Goal: Navigation & Orientation: Find specific page/section

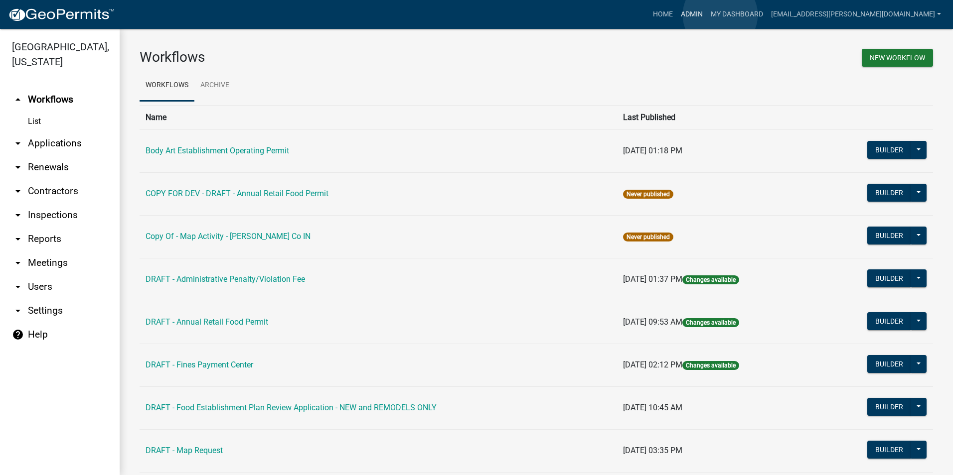
click at [706, 15] on link "Admin" at bounding box center [692, 14] width 30 height 19
click at [249, 152] on link "Body Art Establishment Operating Permit" at bounding box center [216, 150] width 143 height 9
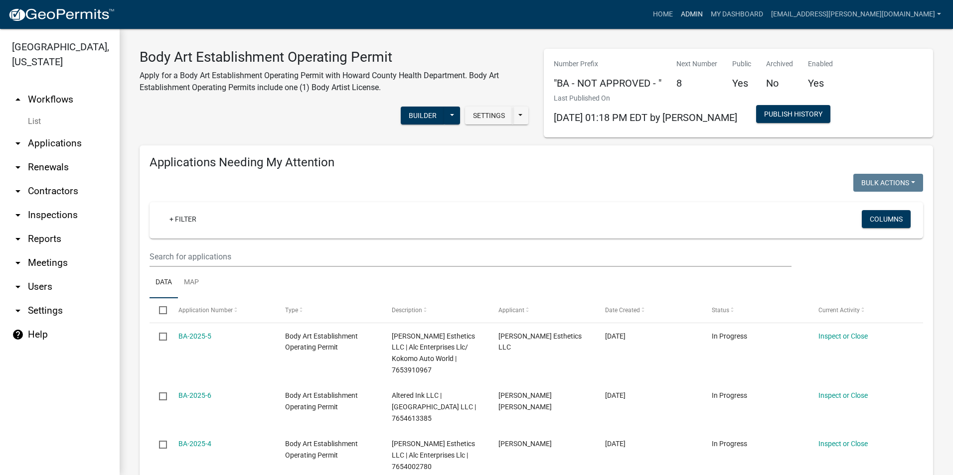
click at [704, 13] on link "Admin" at bounding box center [692, 14] width 30 height 19
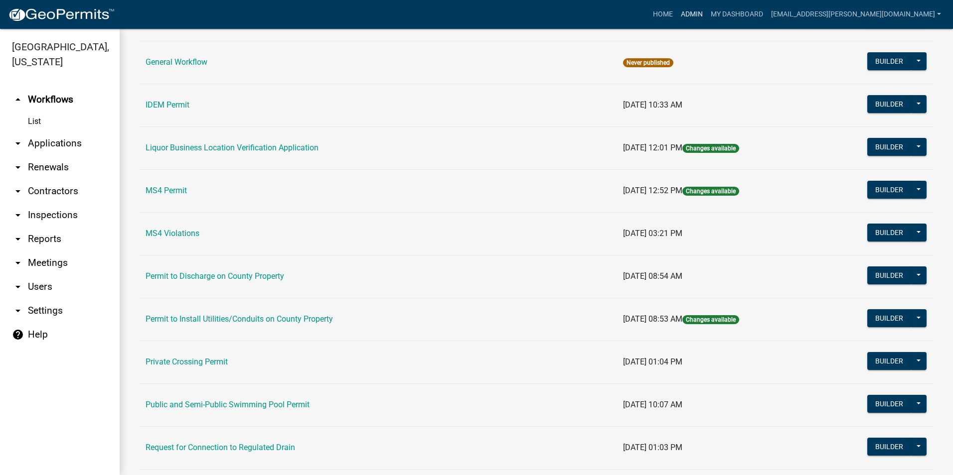
scroll to position [796, 0]
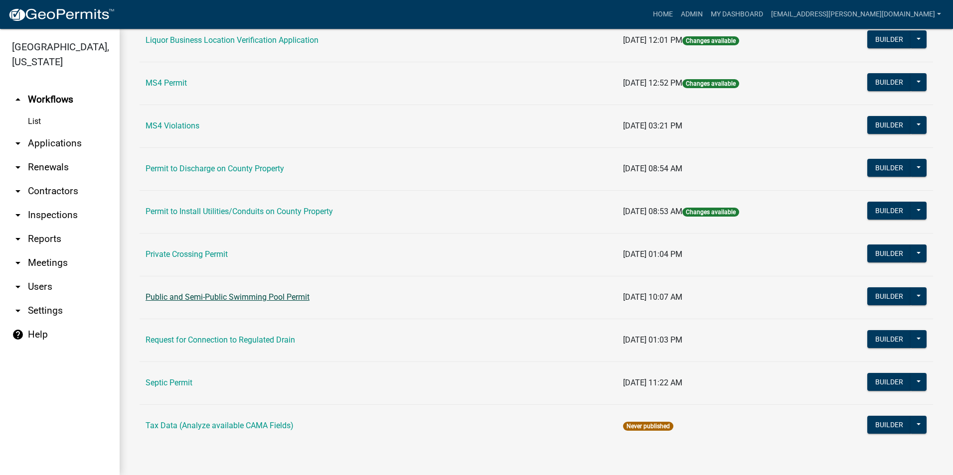
click at [211, 293] on link "Public and Semi-Public Swimming Pool Permit" at bounding box center [227, 296] width 164 height 9
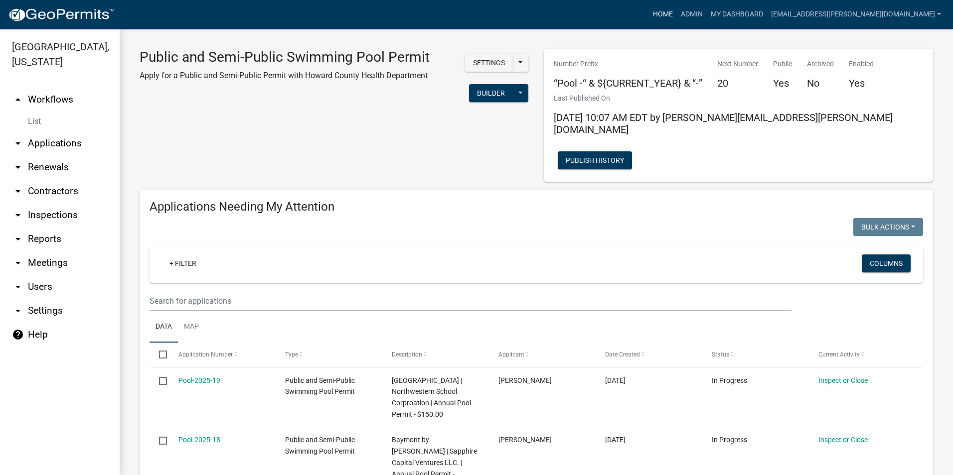
click at [677, 12] on link "Home" at bounding box center [663, 14] width 28 height 19
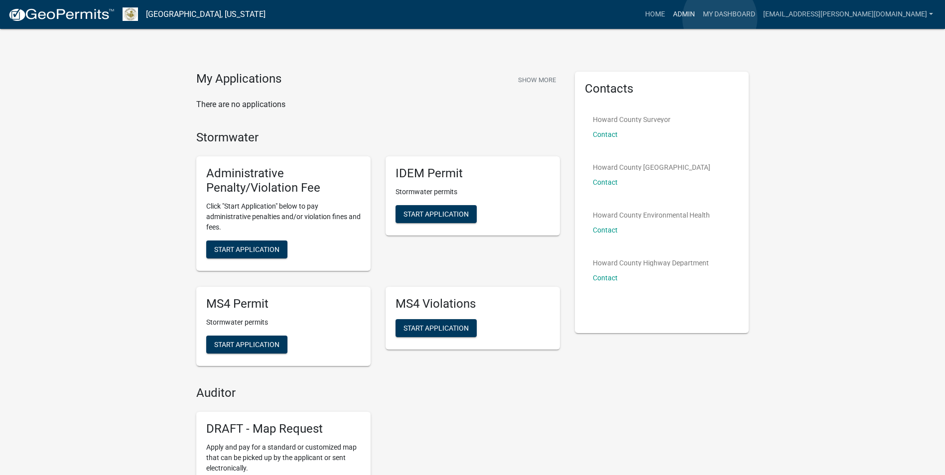
click at [699, 18] on link "Admin" at bounding box center [684, 14] width 30 height 19
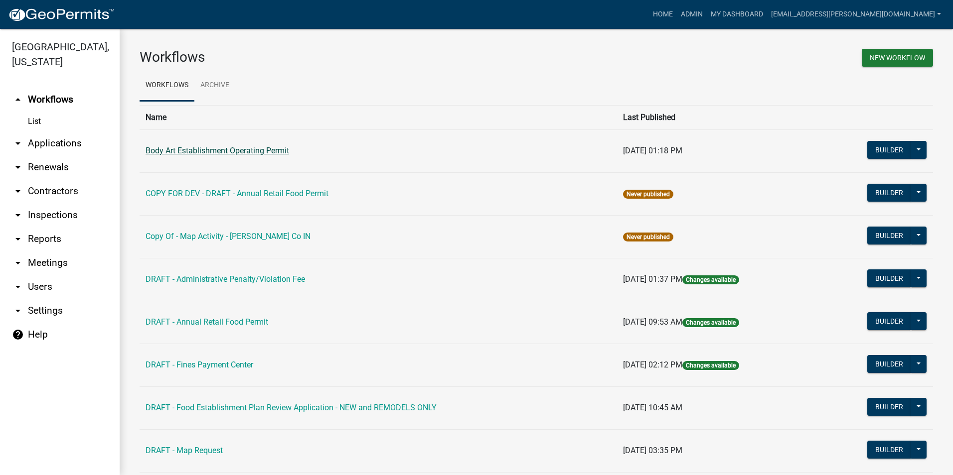
click at [229, 151] on link "Body Art Establishment Operating Permit" at bounding box center [216, 150] width 143 height 9
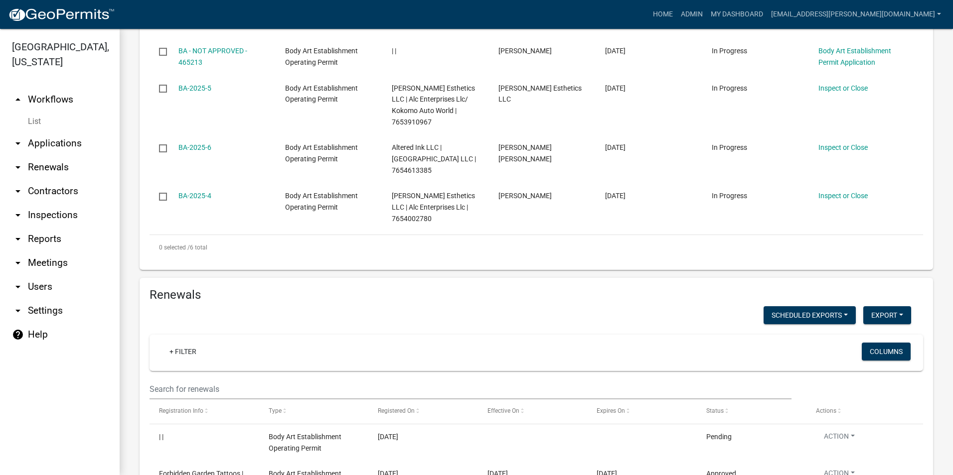
scroll to position [995, 0]
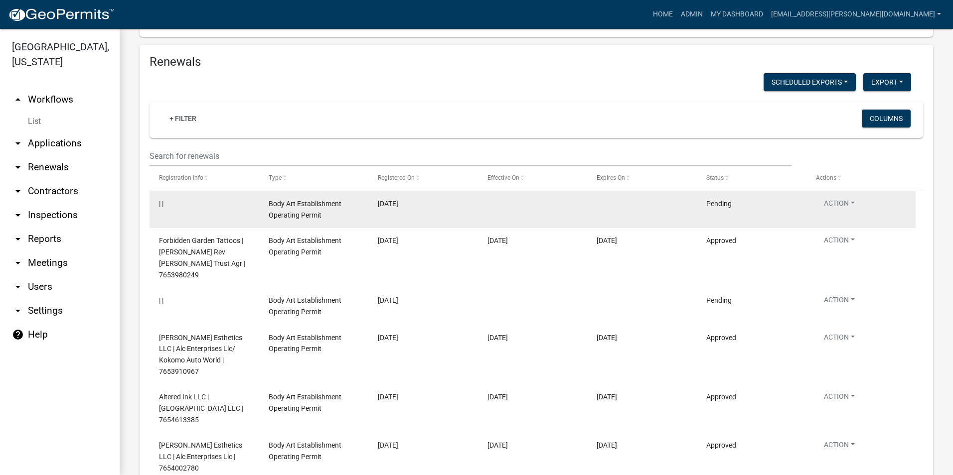
click at [306, 221] on div "Body Art Establishment Operating Permit" at bounding box center [314, 209] width 90 height 23
click at [162, 208] on span "| |" at bounding box center [161, 204] width 4 height 8
click at [182, 210] on div "| |" at bounding box center [204, 203] width 90 height 11
click at [535, 221] on datatable-body-cell at bounding box center [533, 209] width 110 height 37
click at [826, 211] on button "Action" at bounding box center [839, 205] width 47 height 14
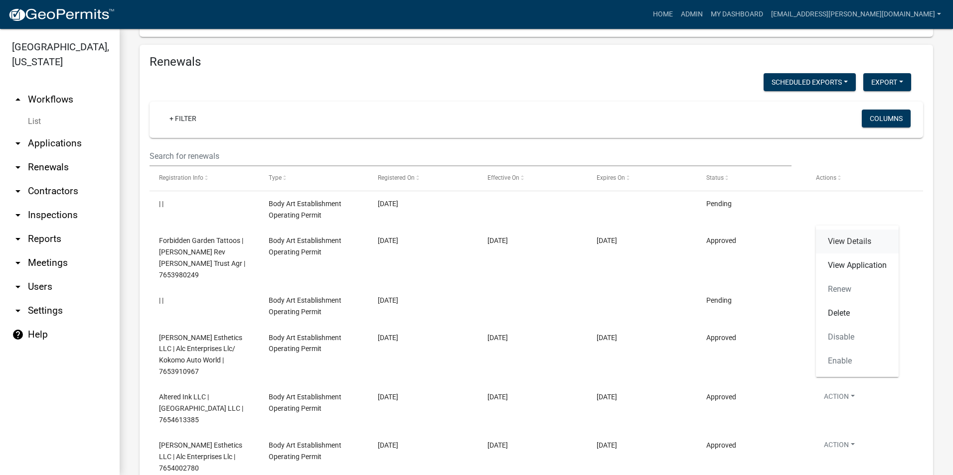
click at [856, 242] on link "View Details" at bounding box center [857, 242] width 83 height 24
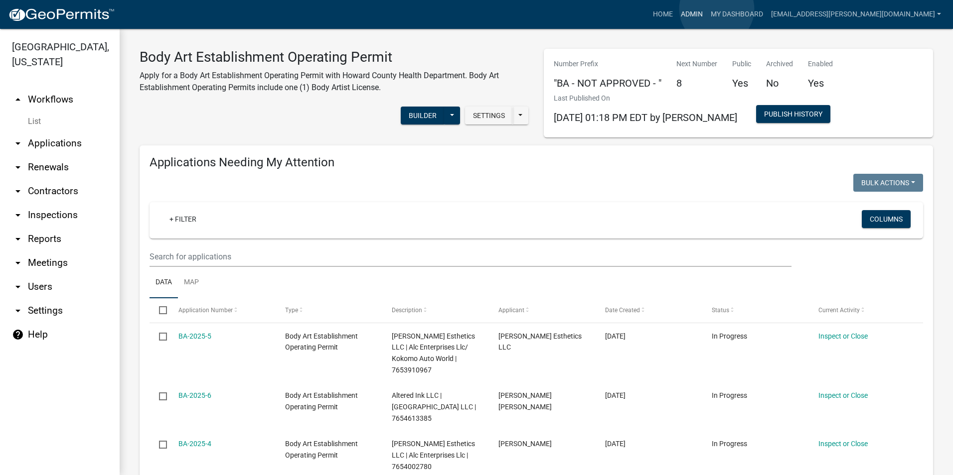
click at [706, 9] on link "Admin" at bounding box center [692, 14] width 30 height 19
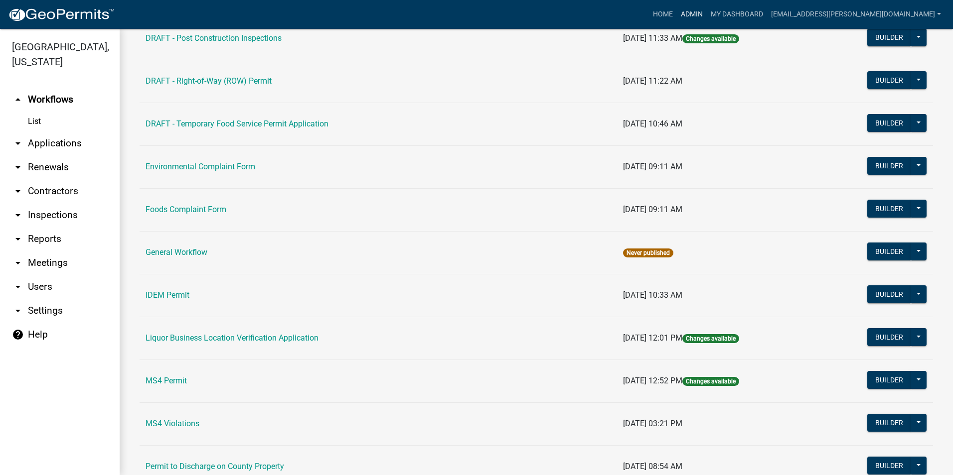
scroll to position [796, 0]
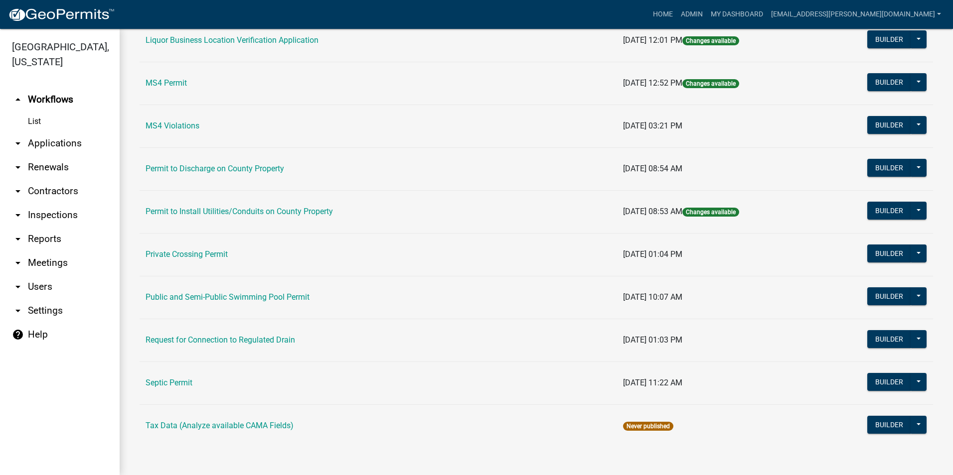
click at [244, 291] on td "Public and Semi-Public Swimming Pool Permit" at bounding box center [378, 297] width 477 height 43
click at [249, 298] on link "Public and Semi-Public Swimming Pool Permit" at bounding box center [227, 296] width 164 height 9
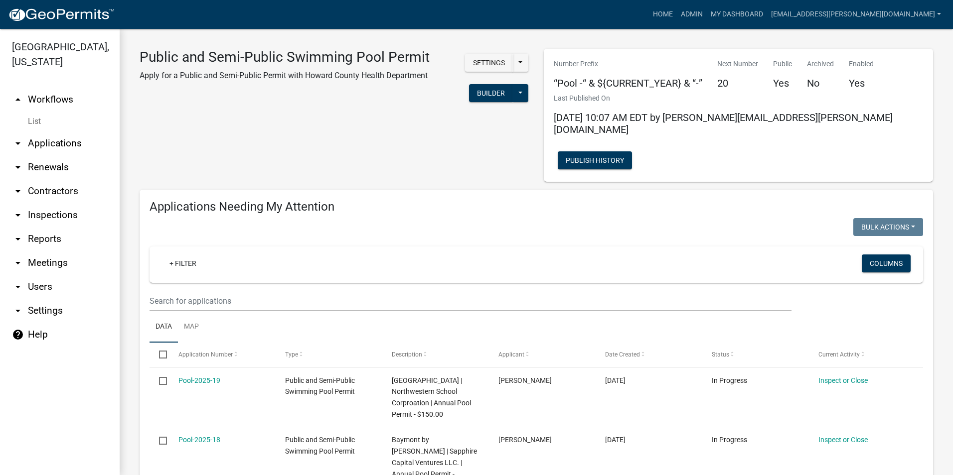
click at [90, 16] on img at bounding box center [61, 14] width 107 height 15
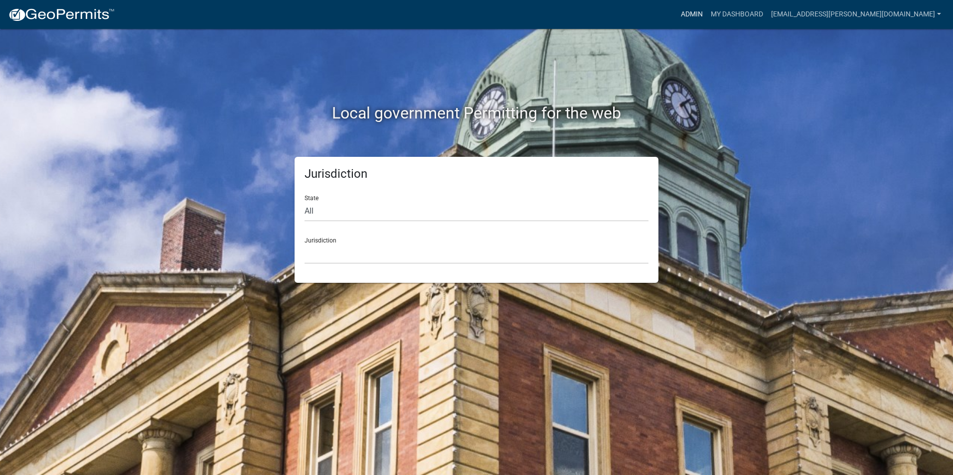
click at [706, 14] on link "Admin" at bounding box center [692, 14] width 30 height 19
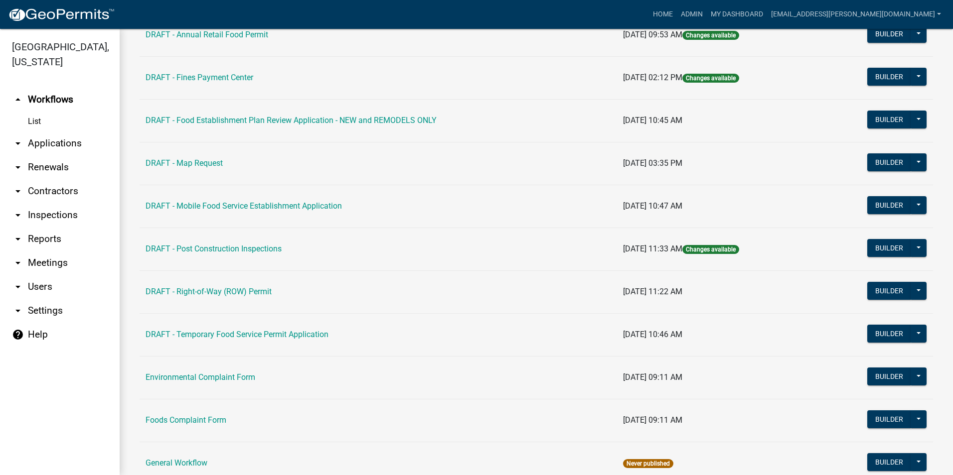
scroll to position [299, 0]
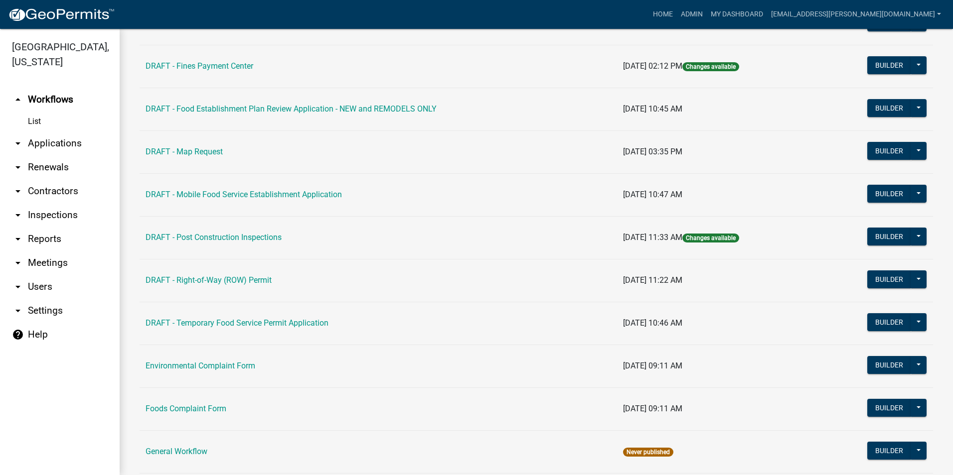
click at [20, 217] on icon "arrow_drop_down" at bounding box center [18, 215] width 12 height 12
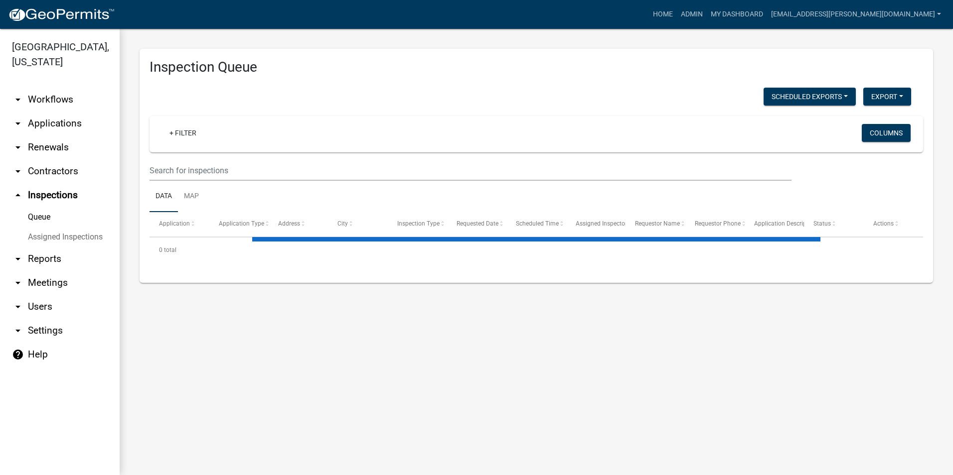
click at [21, 197] on icon "arrow_drop_up" at bounding box center [18, 195] width 12 height 12
click at [20, 195] on icon "arrow_drop_up" at bounding box center [18, 195] width 12 height 12
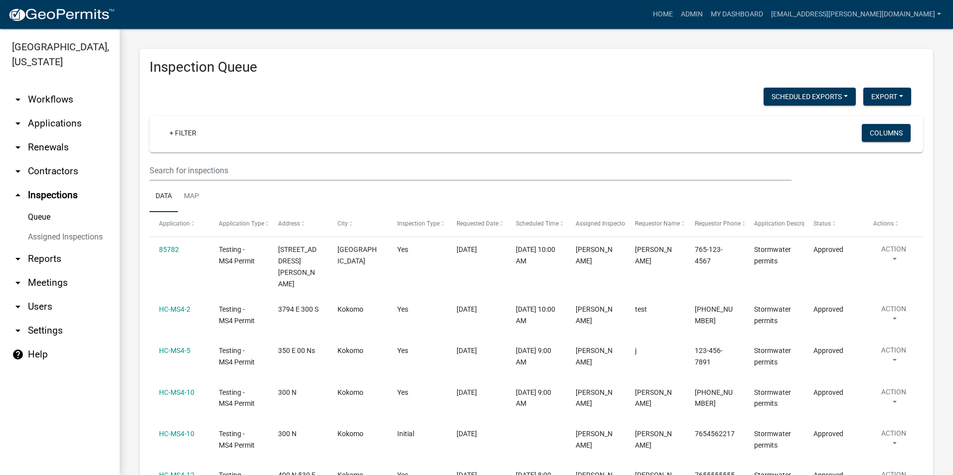
click at [16, 172] on icon "arrow_drop_down" at bounding box center [18, 171] width 12 height 12
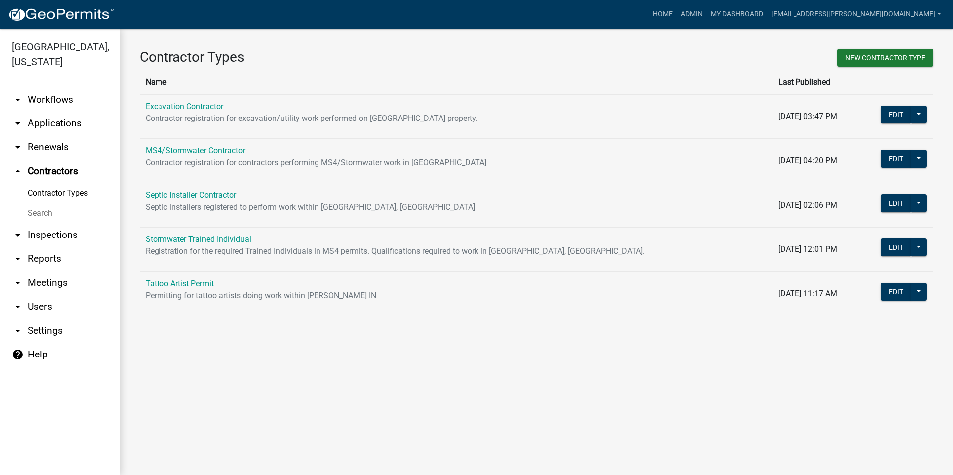
click at [15, 145] on icon "arrow_drop_down" at bounding box center [18, 147] width 12 height 12
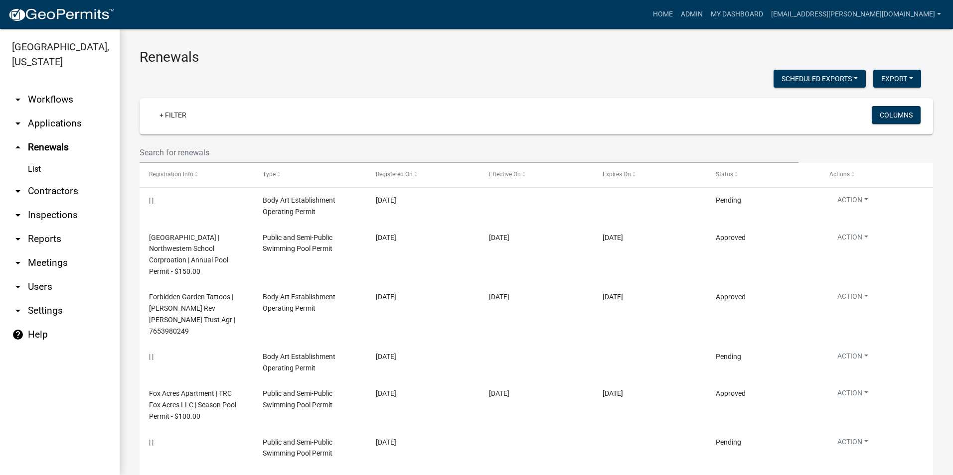
click at [18, 127] on icon "arrow_drop_down" at bounding box center [18, 124] width 12 height 12
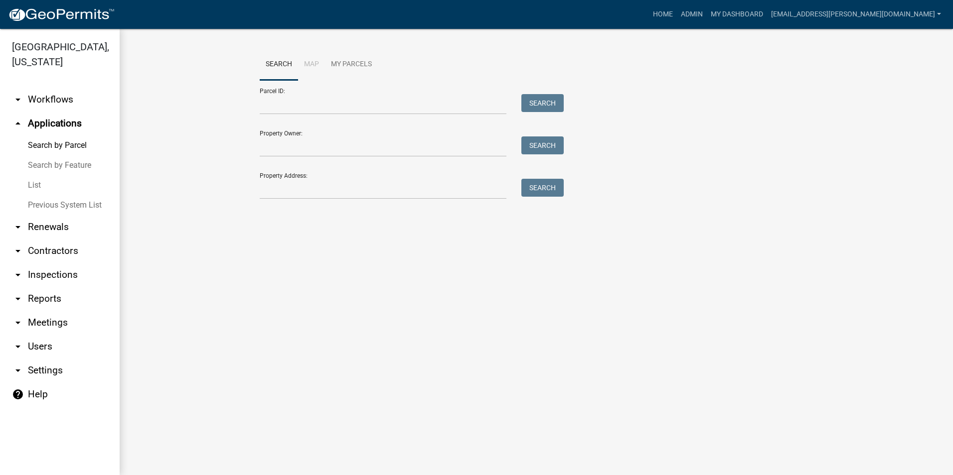
click at [19, 297] on icon "arrow_drop_down" at bounding box center [18, 299] width 12 height 12
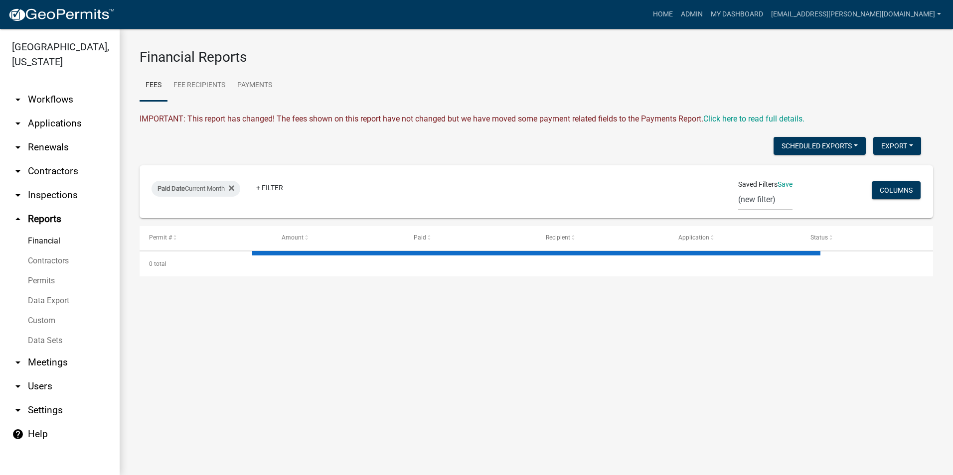
click at [47, 262] on link "Contractors" at bounding box center [60, 261] width 120 height 20
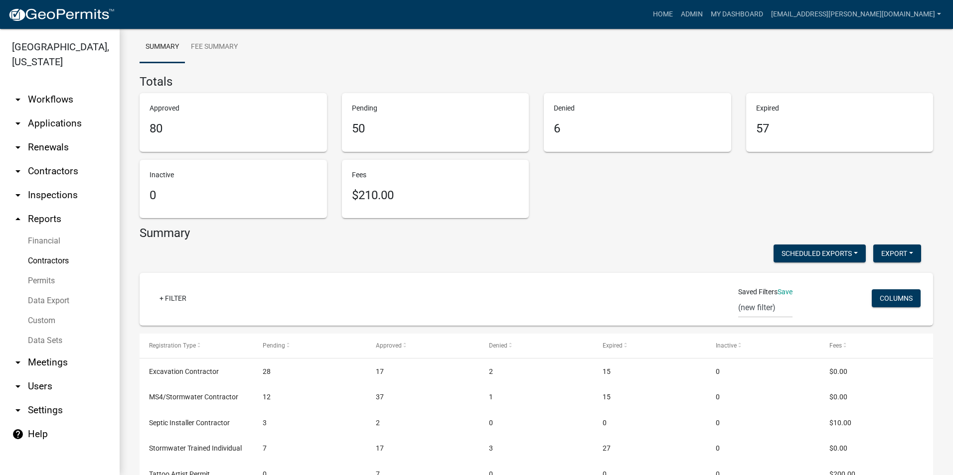
scroll to position [99, 0]
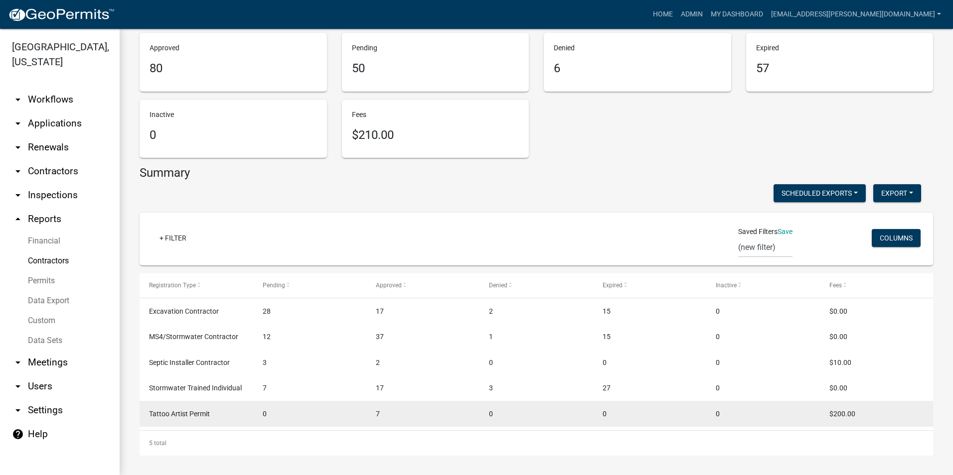
click at [185, 419] on div "Tattoo Artist Permit" at bounding box center [196, 414] width 94 height 11
click at [843, 414] on span "$200.00" at bounding box center [842, 414] width 26 height 8
click at [207, 402] on datatable-body-cell "Tattoo Artist Permit" at bounding box center [196, 414] width 113 height 26
click at [854, 421] on datatable-body-cell "$200.00" at bounding box center [876, 414] width 113 height 26
click at [847, 414] on span "$200.00" at bounding box center [842, 414] width 26 height 8
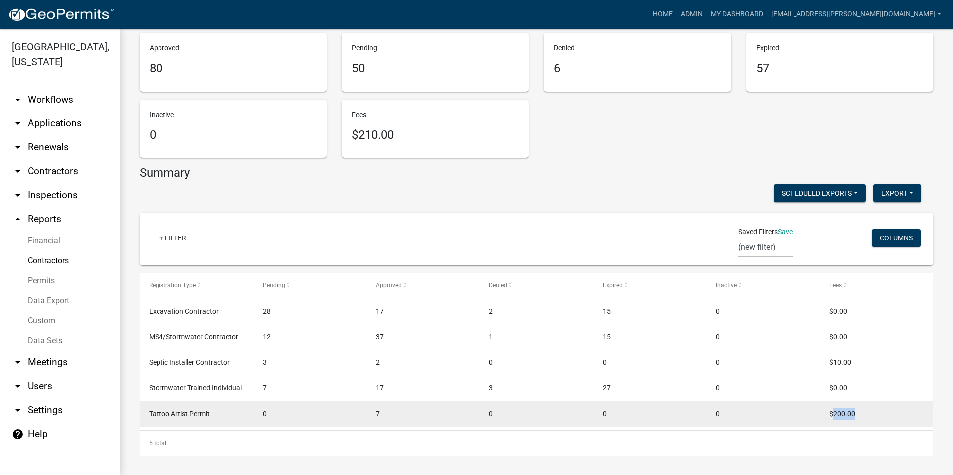
click at [847, 414] on span "$200.00" at bounding box center [842, 414] width 26 height 8
click at [209, 420] on div "Tattoo Artist Permit" at bounding box center [196, 414] width 94 height 11
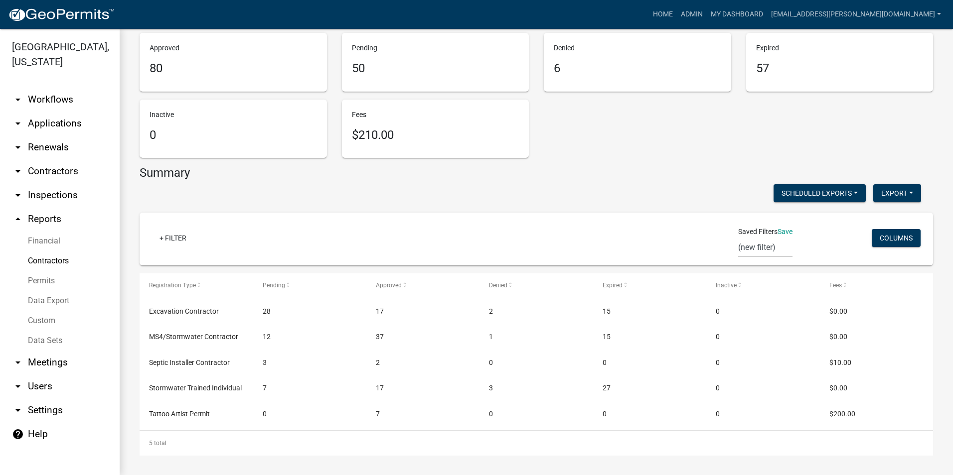
scroll to position [0, 0]
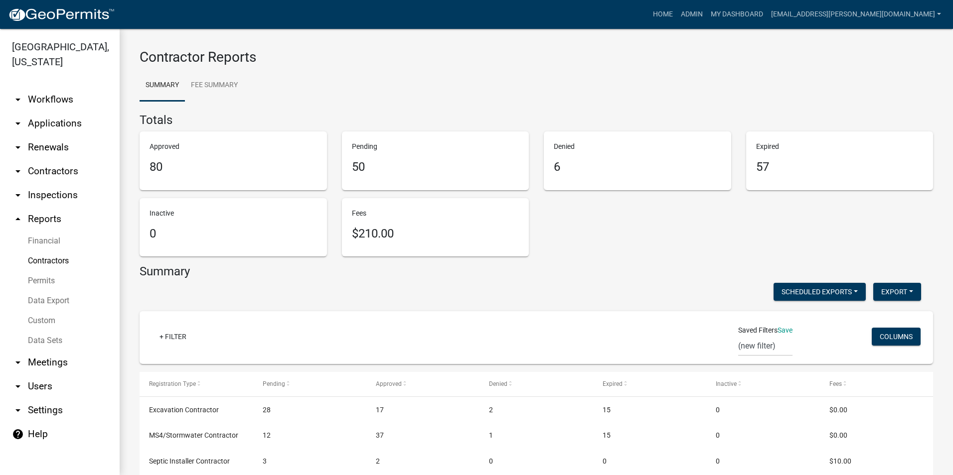
click at [17, 218] on icon "arrow_drop_up" at bounding box center [18, 219] width 12 height 12
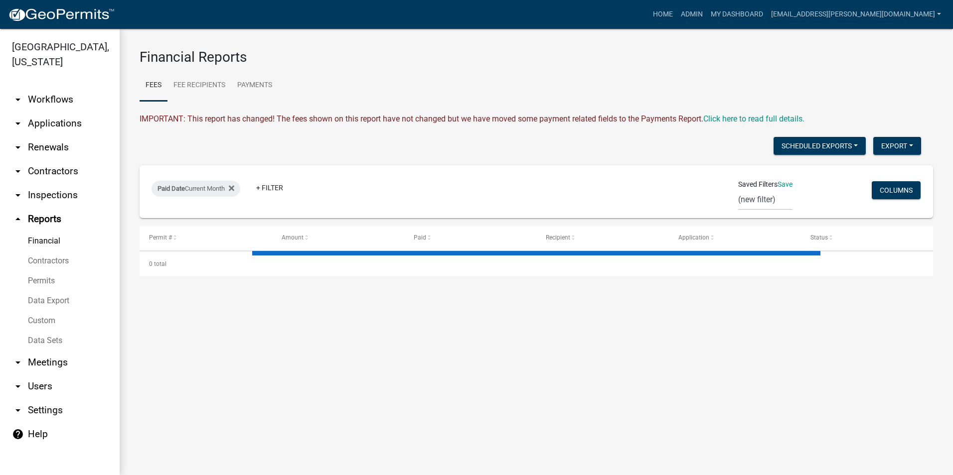
click at [18, 217] on icon "arrow_drop_up" at bounding box center [18, 219] width 12 height 12
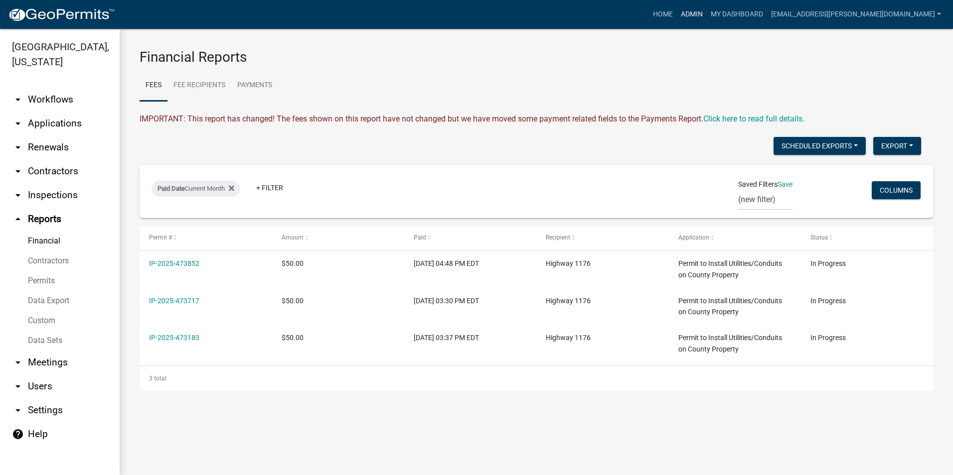
click at [706, 16] on link "Admin" at bounding box center [692, 14] width 30 height 19
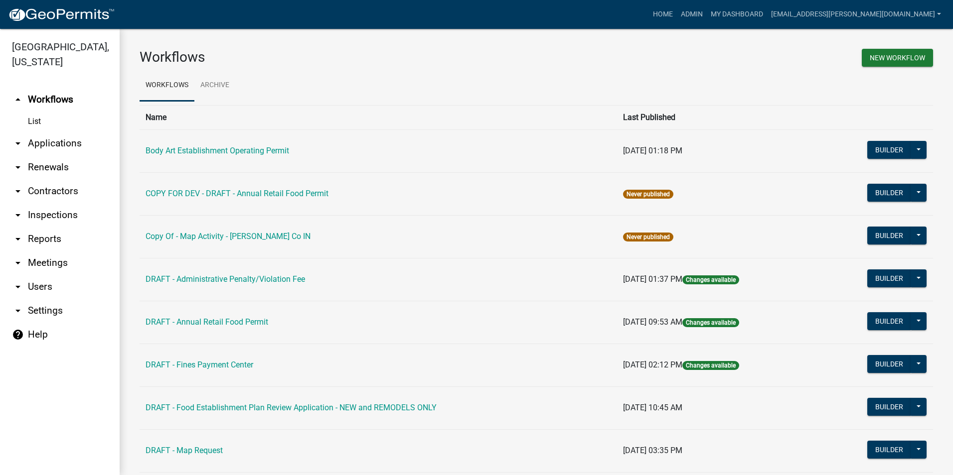
click at [14, 97] on icon "arrow_drop_up" at bounding box center [18, 100] width 12 height 12
click at [17, 100] on icon "arrow_drop_up" at bounding box center [18, 100] width 12 height 12
click at [271, 150] on link "Body Art Establishment Operating Permit" at bounding box center [216, 150] width 143 height 9
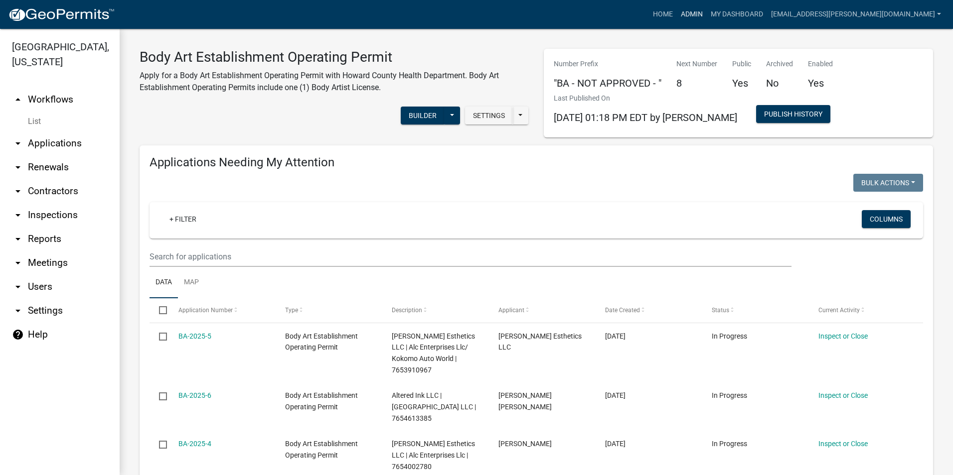
click at [706, 12] on link "Admin" at bounding box center [692, 14] width 30 height 19
